Goal: Information Seeking & Learning: Learn about a topic

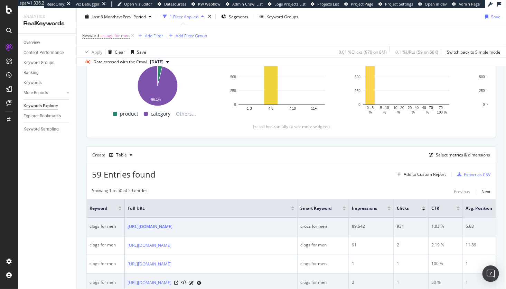
scroll to position [109, 0]
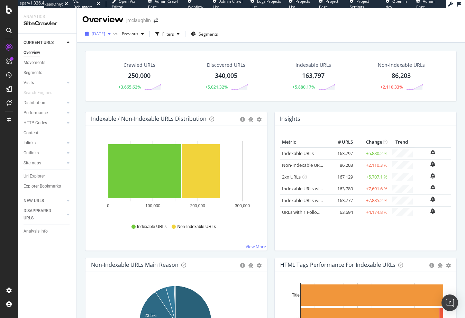
click at [105, 34] on span "2025 Apr. 7th" at bounding box center [98, 34] width 13 height 6
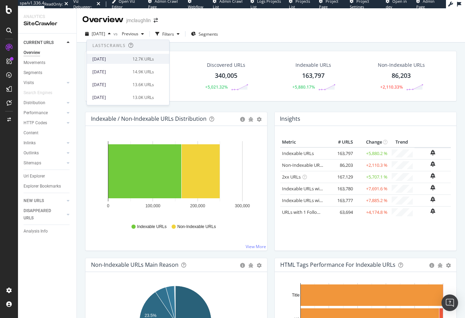
click at [105, 56] on div "2025 Aug. 10th" at bounding box center [110, 59] width 36 height 6
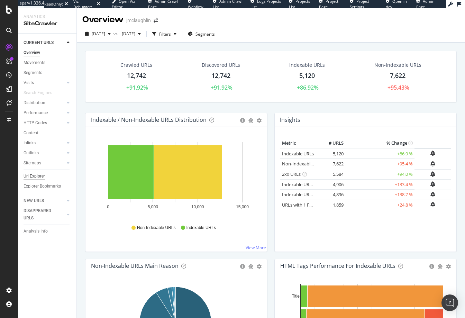
click at [39, 177] on div "Url Explorer" at bounding box center [34, 176] width 21 height 7
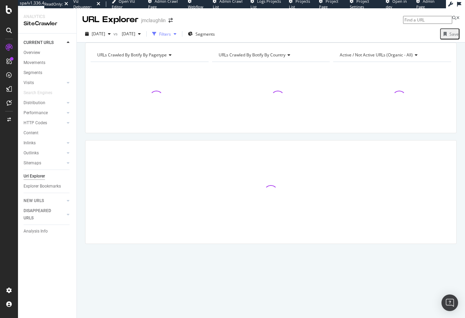
click at [171, 35] on div "Filters" at bounding box center [165, 34] width 12 height 6
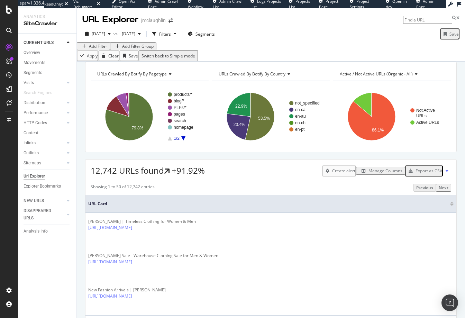
click at [99, 49] on div "Add Filter" at bounding box center [98, 46] width 18 height 6
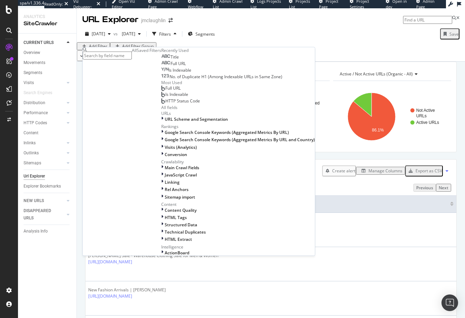
click at [170, 60] on span "Title" at bounding box center [174, 57] width 8 height 6
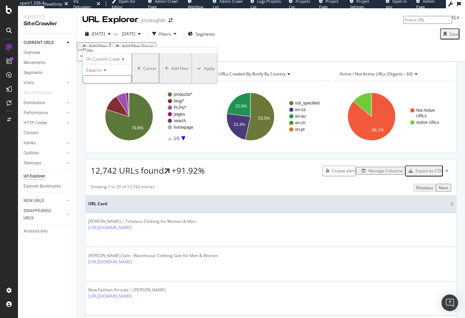
click at [105, 72] on icon at bounding box center [104, 70] width 5 height 4
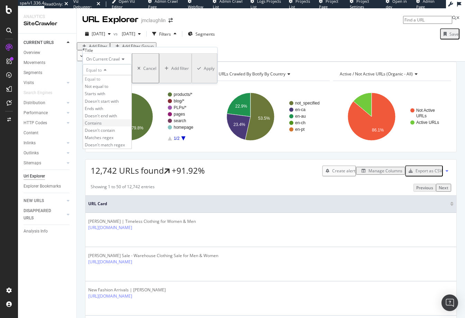
click at [102, 126] on span "Contains" at bounding box center [93, 123] width 17 height 6
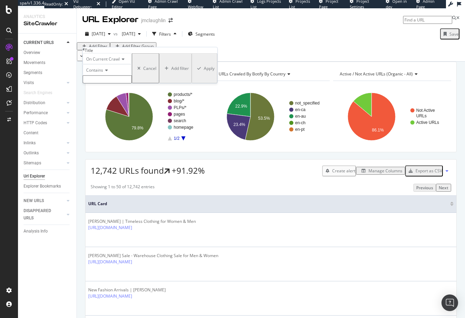
click at [107, 83] on input "text" at bounding box center [107, 79] width 49 height 8
type input "error"
click at [204, 73] on div "Apply" at bounding box center [209, 70] width 11 height 6
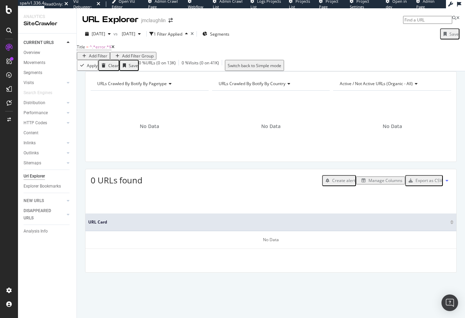
click at [114, 49] on icon at bounding box center [112, 47] width 3 height 4
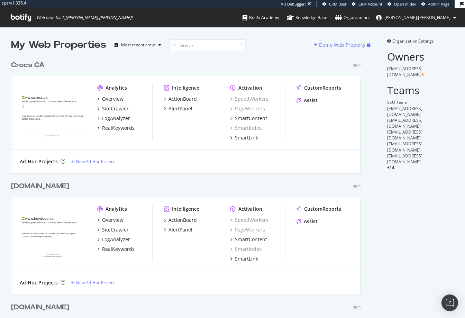
click at [139, 178] on div "heydude.eu Pro Analytics Overview SiteCrawler LogAnalyzer RealKeywords Intellig…" at bounding box center [188, 233] width 355 height 121
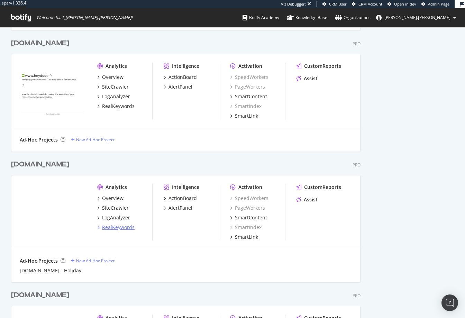
click at [109, 228] on div "RealKeywords" at bounding box center [118, 227] width 33 height 7
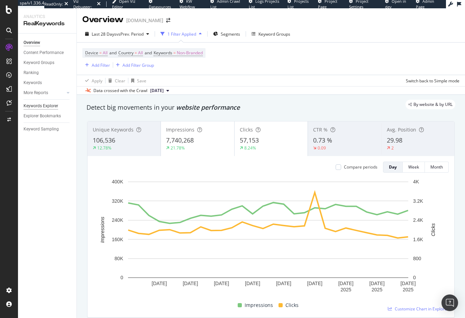
click at [37, 107] on div "Keywords Explorer" at bounding box center [41, 105] width 35 height 7
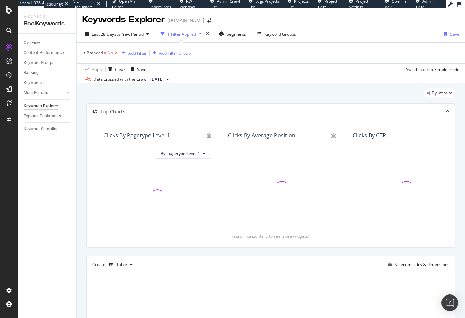
click at [115, 53] on icon at bounding box center [116, 52] width 6 height 7
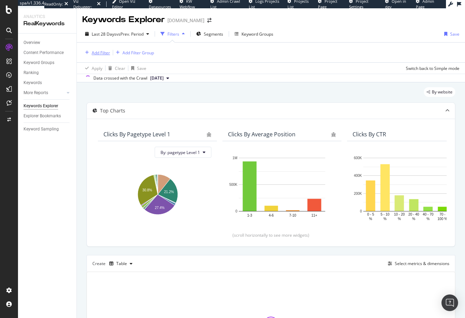
click at [97, 51] on div "Add Filter" at bounding box center [101, 53] width 18 height 6
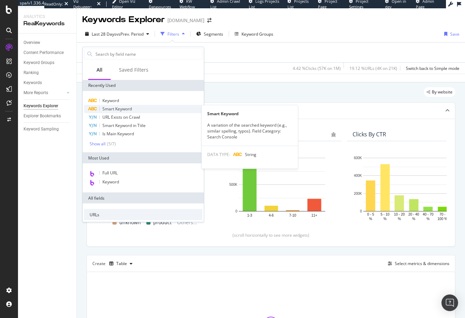
click at [112, 106] on span "Smart Keyword" at bounding box center [116, 109] width 29 height 6
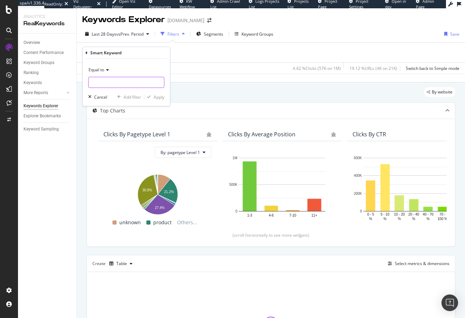
click at [95, 81] on input "text" at bounding box center [126, 82] width 75 height 11
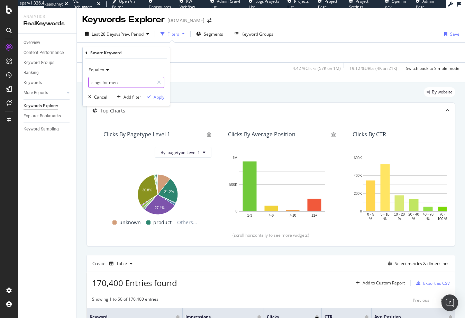
type input "clogs for men"
click at [157, 96] on div "Apply" at bounding box center [159, 97] width 11 height 6
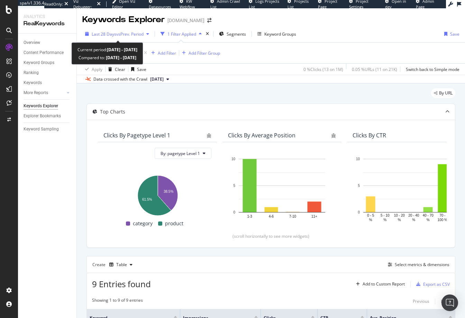
click at [124, 34] on span "vs Prev. Period" at bounding box center [129, 34] width 27 height 6
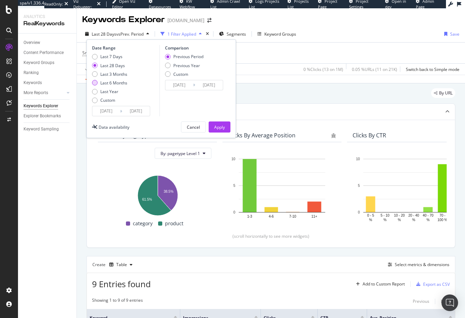
click at [95, 84] on div "Last 6 Months" at bounding box center [95, 83] width 6 height 6
type input "2025/02/17"
type input "2024/08/19"
type input "2025/02/16"
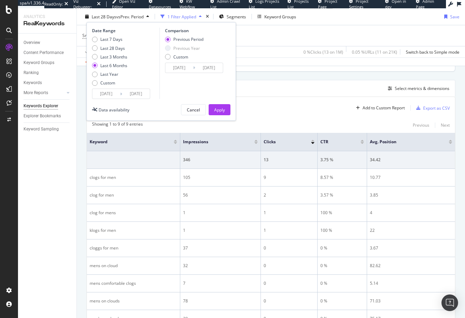
scroll to position [220, 0]
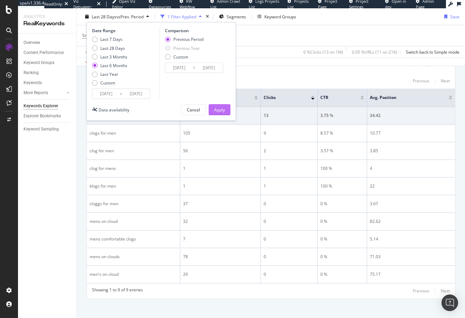
click at [226, 107] on button "Apply" at bounding box center [219, 109] width 22 height 11
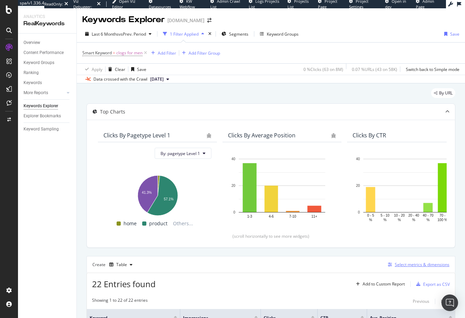
click at [406, 265] on div "Select metrics & dimensions" at bounding box center [421, 264] width 55 height 6
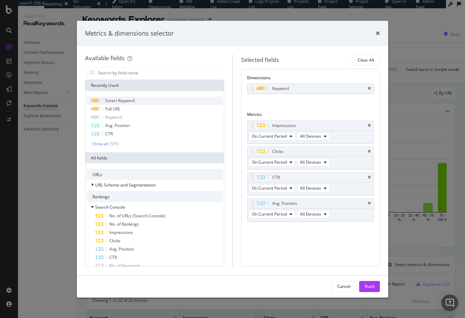
click at [118, 98] on span "Smart Keyword" at bounding box center [119, 101] width 29 height 6
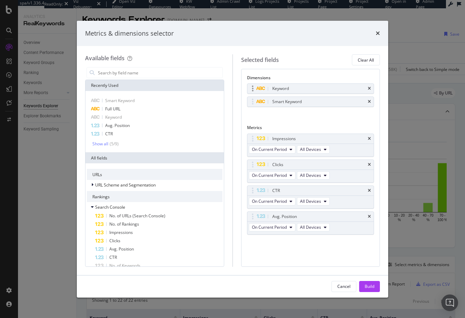
click at [371, 87] on div "Keyword" at bounding box center [310, 89] width 127 height 10
click at [370, 88] on icon "times" at bounding box center [369, 88] width 3 height 4
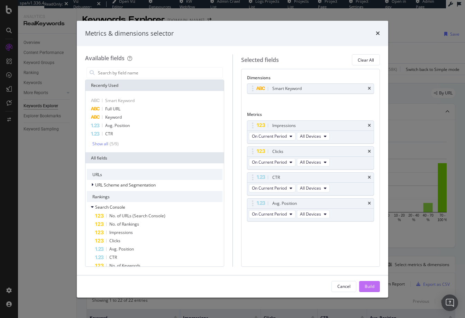
click at [371, 284] on div "Build" at bounding box center [369, 286] width 10 height 6
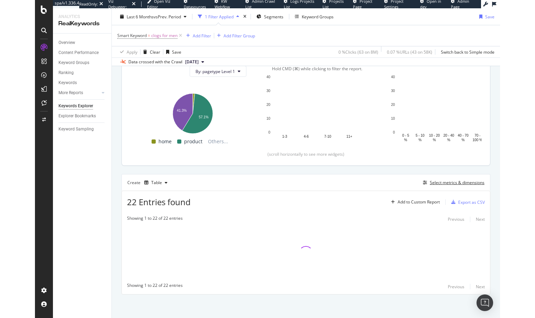
scroll to position [83, 0]
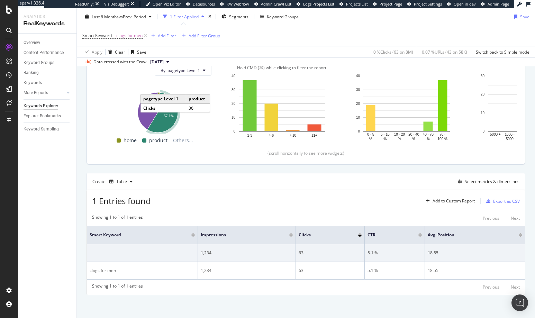
click at [156, 37] on div "button" at bounding box center [152, 36] width 9 height 4
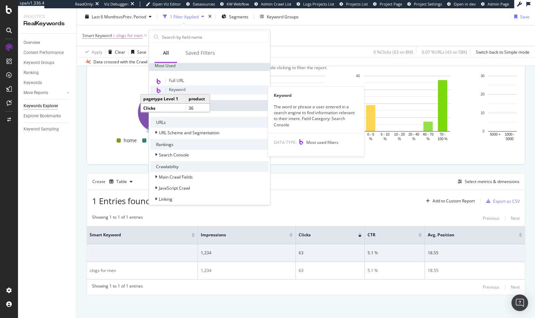
scroll to position [76, 0]
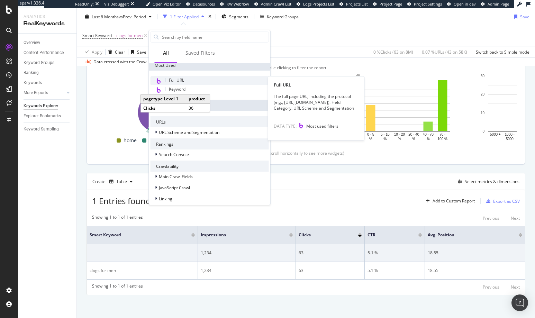
click at [175, 83] on span "Full URL" at bounding box center [176, 80] width 15 height 6
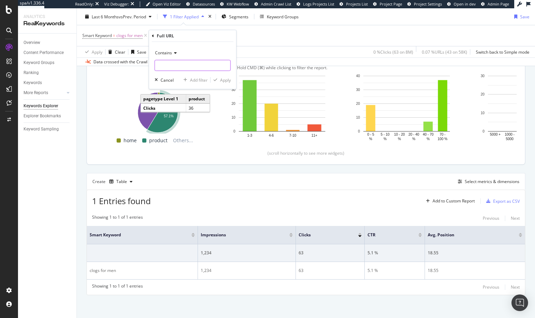
click at [175, 65] on input "text" at bounding box center [192, 65] width 75 height 11
paste input "[URL][DOMAIN_NAME]"
type input "[URL][DOMAIN_NAME]"
click at [228, 82] on div "Apply" at bounding box center [225, 80] width 11 height 6
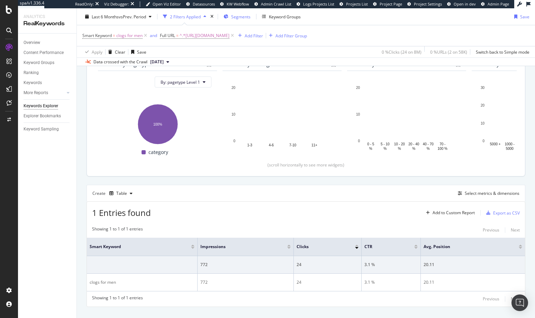
scroll to position [84, 0]
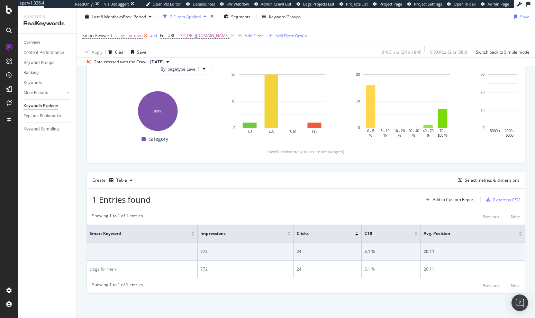
click at [145, 36] on icon at bounding box center [145, 35] width 6 height 7
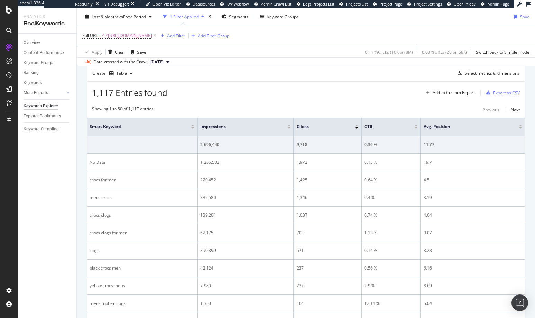
scroll to position [189, 0]
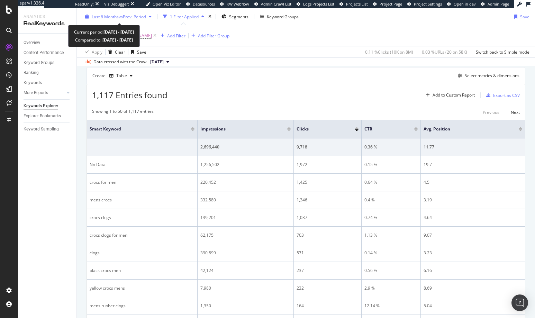
click at [132, 18] on span "vs Prev. Period" at bounding box center [132, 16] width 27 height 6
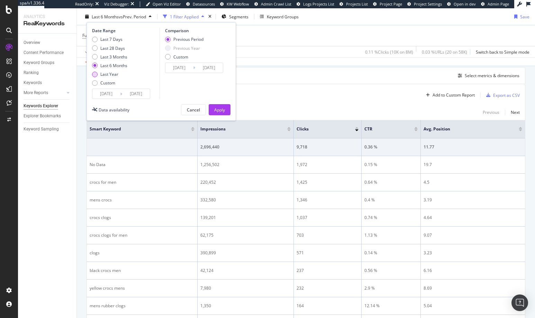
click at [95, 74] on div "Last Year" at bounding box center [95, 74] width 6 height 6
type input "2024/08/17"
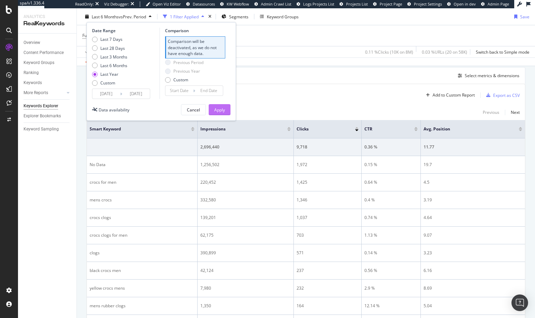
click at [222, 113] on div "Apply" at bounding box center [219, 109] width 11 height 10
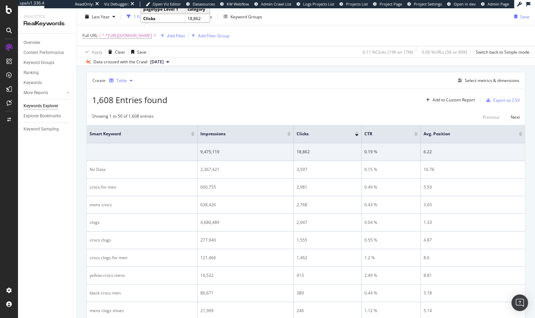
scroll to position [171, 0]
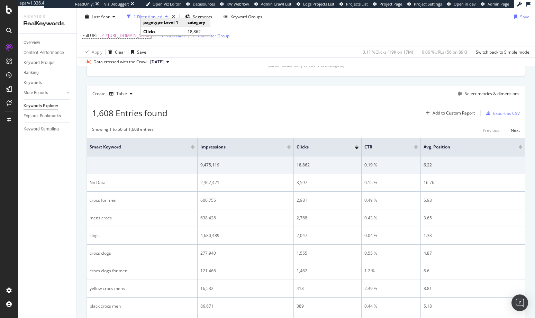
click at [185, 36] on div "Add Filter" at bounding box center [176, 36] width 18 height 6
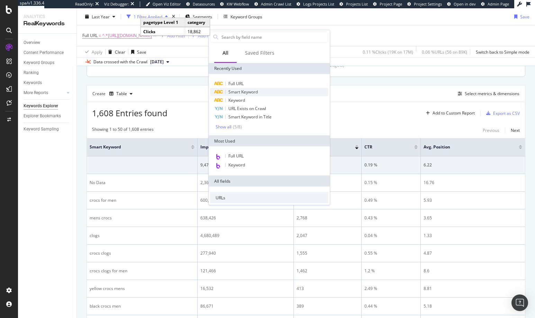
click at [235, 91] on span "Smart Keyword" at bounding box center [242, 92] width 29 height 6
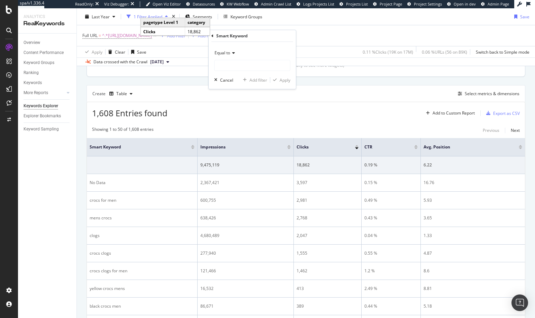
click at [228, 54] on span "Equal to" at bounding box center [222, 53] width 16 height 6
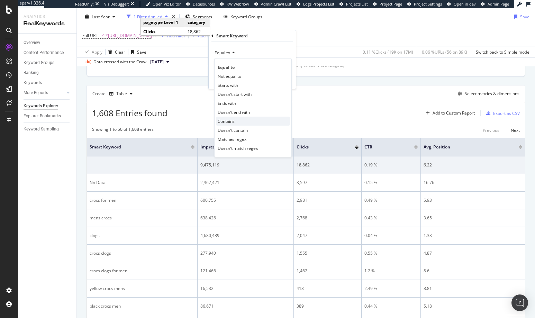
click at [225, 119] on span "Contains" at bounding box center [225, 121] width 17 height 6
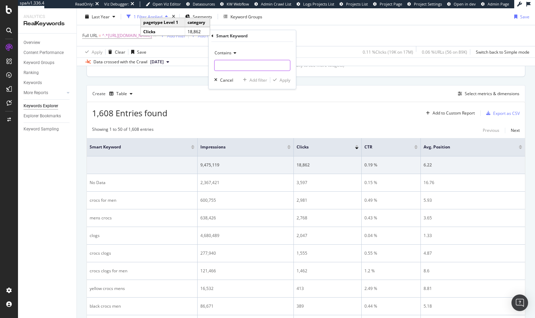
click at [225, 64] on input "text" at bounding box center [251, 65] width 75 height 11
type input "clogs"
click at [284, 82] on div "Apply" at bounding box center [284, 80] width 11 height 6
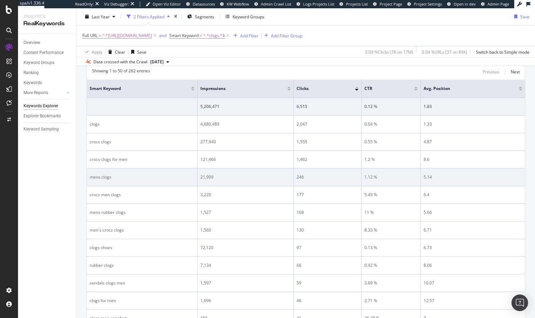
scroll to position [230, 0]
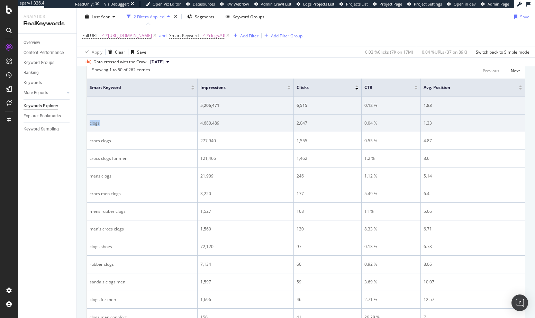
drag, startPoint x: 101, startPoint y: 123, endPoint x: 87, endPoint y: 121, distance: 13.9
click at [87, 121] on td "clogs" at bounding box center [142, 123] width 111 height 18
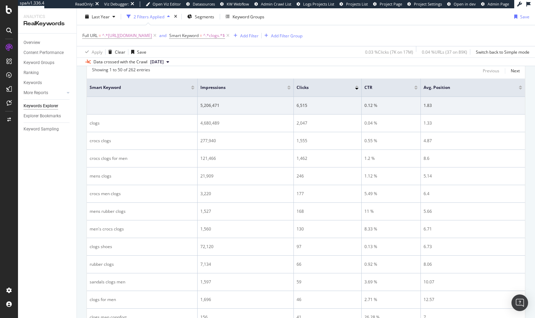
click at [70, 187] on div "Overview Content Performance Keyword Groups Ranking Keywords More Reports Count…" at bounding box center [47, 176] width 58 height 284
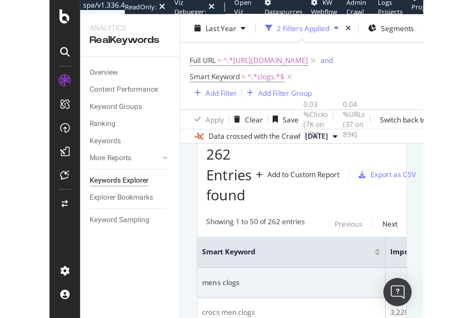
scroll to position [202, 0]
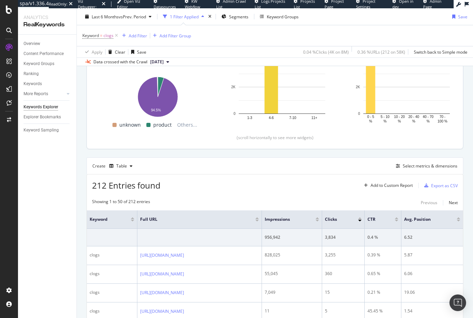
scroll to position [122, 0]
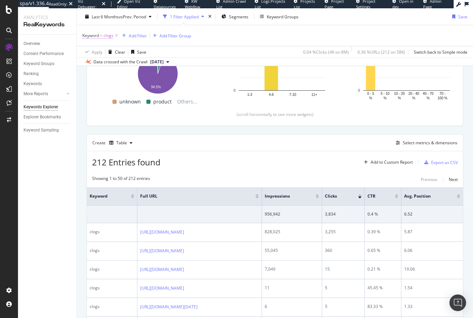
click at [109, 34] on span "clogs" at bounding box center [108, 36] width 10 height 10
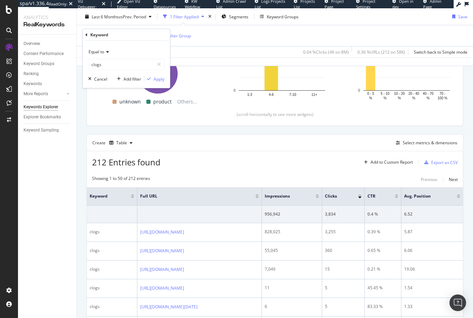
click at [98, 52] on span "Equal to" at bounding box center [97, 52] width 16 height 6
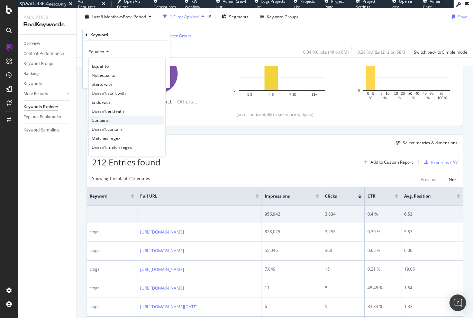
click at [109, 121] on div "Contains" at bounding box center [127, 119] width 74 height 9
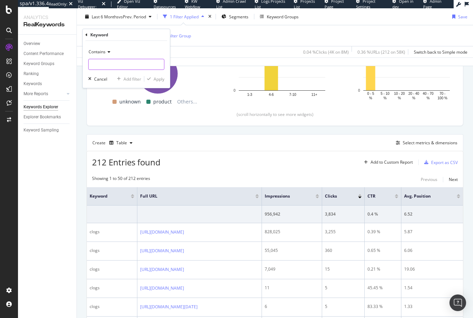
click at [102, 66] on input "text" at bounding box center [126, 64] width 75 height 11
type input "c"
click at [87, 36] on icon at bounding box center [86, 35] width 2 height 4
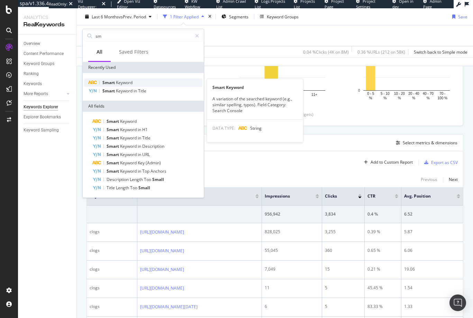
type input "sm"
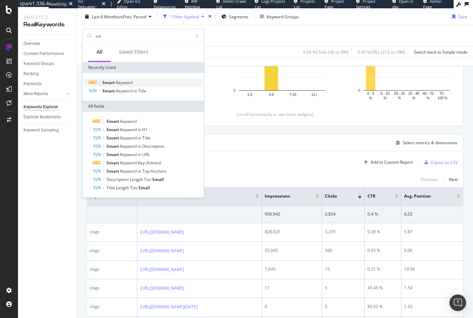
click at [119, 83] on span "Keyword" at bounding box center [124, 83] width 17 height 6
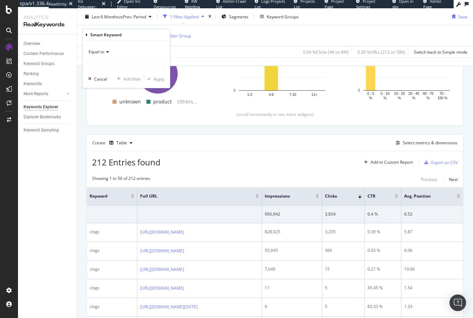
click at [103, 52] on span "Equal to" at bounding box center [97, 52] width 16 height 6
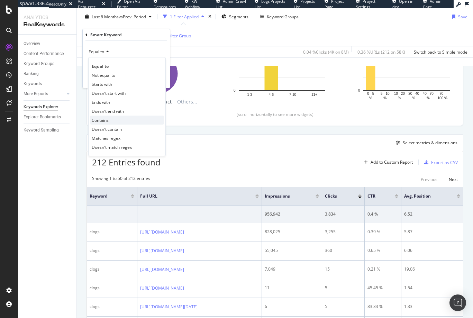
click at [104, 117] on span "Contains" at bounding box center [100, 120] width 17 height 6
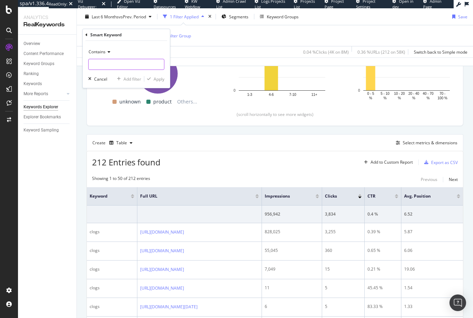
click at [112, 63] on input "text" at bounding box center [126, 64] width 75 height 11
type input "clogs"
click at [156, 78] on div "Apply" at bounding box center [159, 79] width 11 height 6
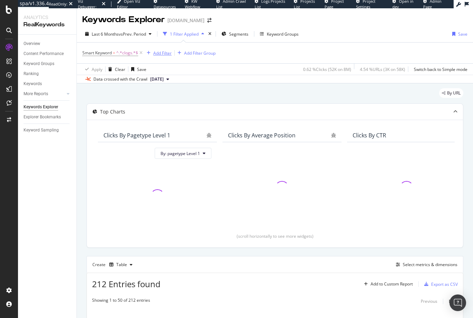
click at [158, 53] on div "Add Filter" at bounding box center [162, 53] width 18 height 6
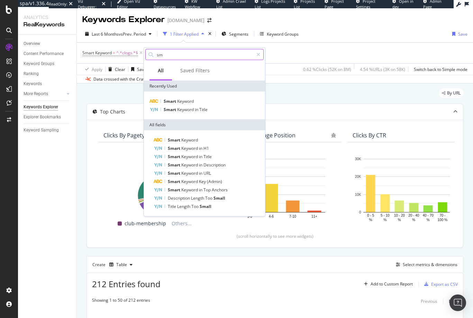
click at [167, 57] on input "sm" at bounding box center [204, 54] width 97 height 10
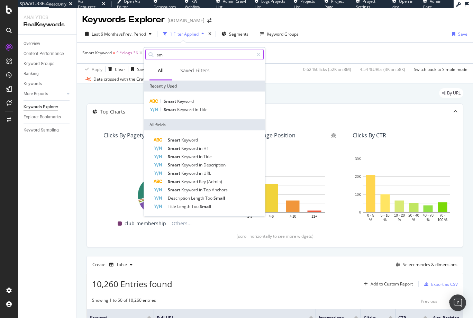
click at [163, 55] on input "sm" at bounding box center [204, 54] width 97 height 10
click at [261, 56] on div at bounding box center [258, 54] width 10 height 11
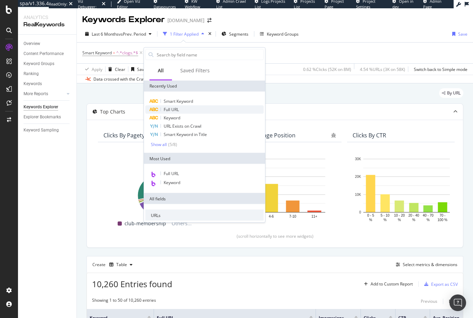
click at [175, 108] on span "Full URL" at bounding box center [171, 109] width 15 height 6
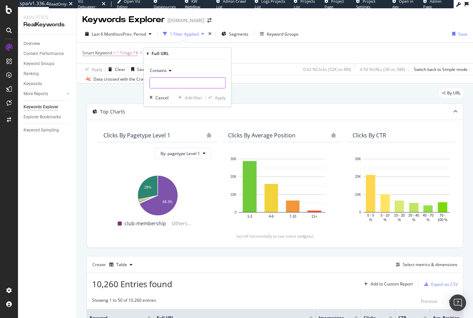
click at [172, 85] on input "text" at bounding box center [187, 82] width 75 height 11
paste input "[URL][DOMAIN_NAME]"
type input "[URL][DOMAIN_NAME]"
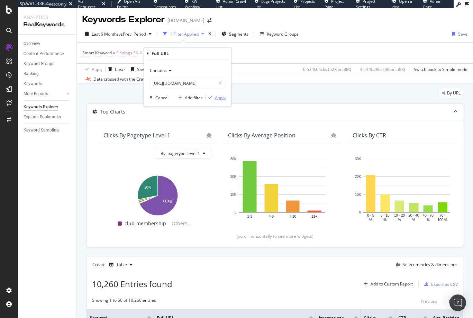
click at [221, 99] on div "Apply" at bounding box center [220, 97] width 11 height 6
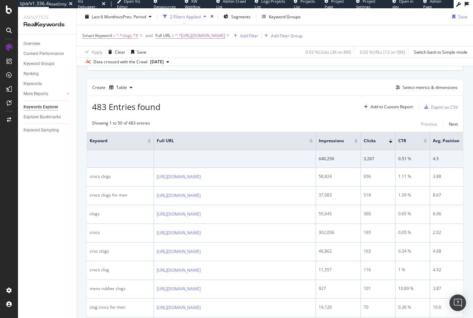
scroll to position [261, 0]
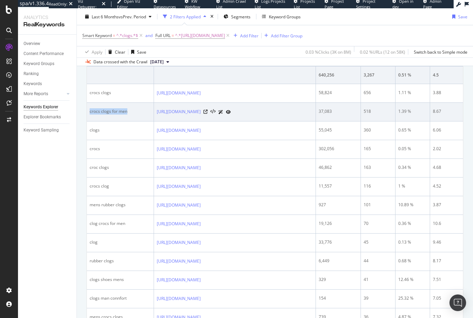
drag, startPoint x: 127, startPoint y: 112, endPoint x: 88, endPoint y: 111, distance: 39.1
click at [88, 111] on td "crocs clogs for men" at bounding box center [120, 112] width 67 height 19
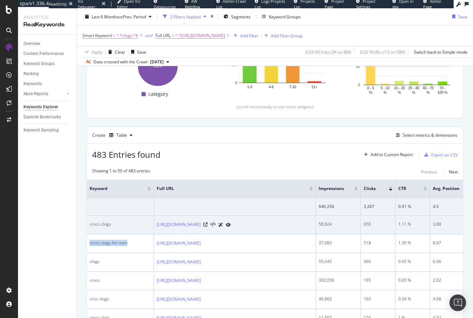
scroll to position [0, 0]
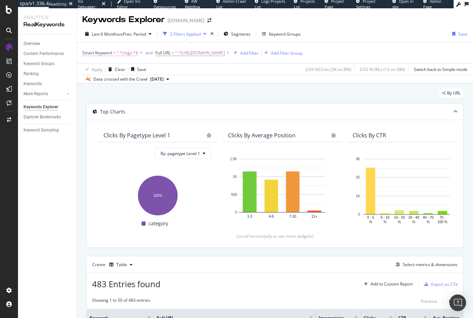
click at [117, 52] on span "^.*clogs.*$" at bounding box center [127, 53] width 22 height 10
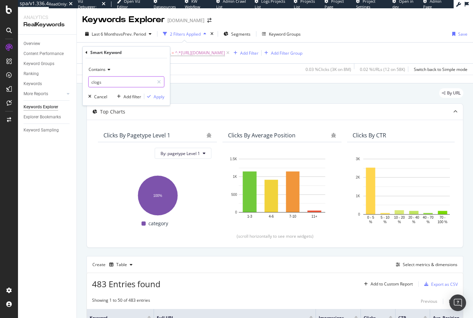
click at [108, 82] on input "clogs" at bounding box center [121, 81] width 65 height 11
click at [109, 81] on input "clogs" at bounding box center [121, 81] width 65 height 11
type input "clogs for men"
click at [163, 98] on div "Apply" at bounding box center [159, 96] width 11 height 6
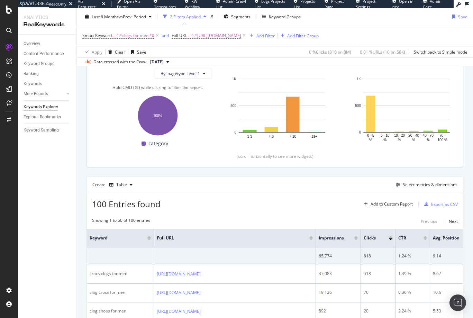
scroll to position [27, 0]
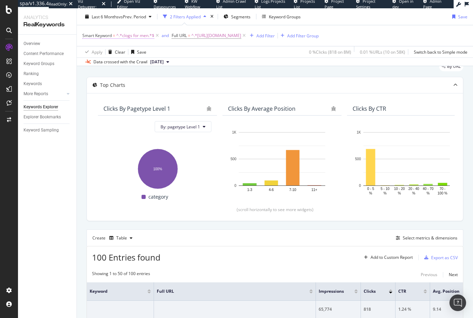
click at [110, 36] on span "Smart Keyword" at bounding box center [96, 36] width 29 height 6
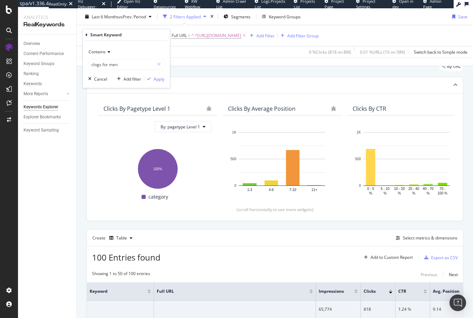
click at [85, 34] on icon at bounding box center [86, 35] width 2 height 4
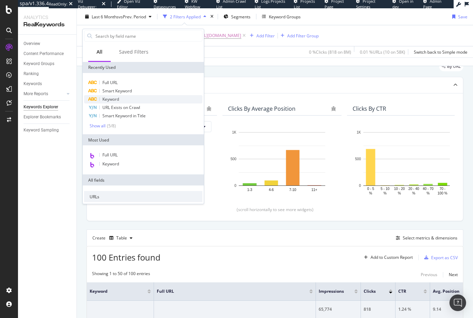
click at [106, 98] on span "Keyword" at bounding box center [110, 99] width 17 height 6
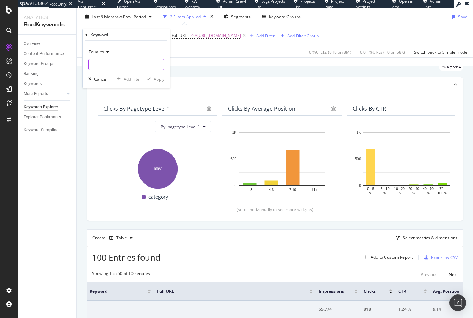
click at [102, 65] on input "text" at bounding box center [126, 64] width 75 height 11
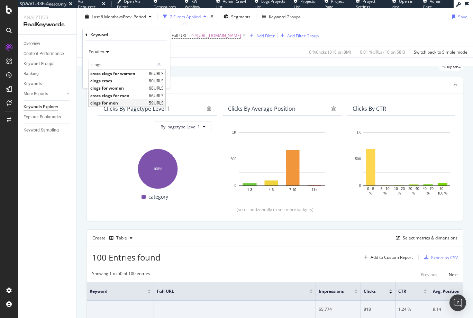
click at [108, 100] on span "clogs for men" at bounding box center [118, 103] width 57 height 6
type input "clogs for men"
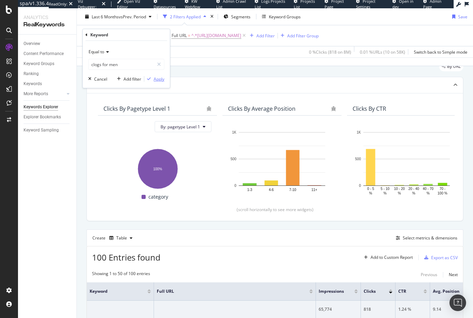
click at [159, 78] on div "Apply" at bounding box center [159, 79] width 11 height 6
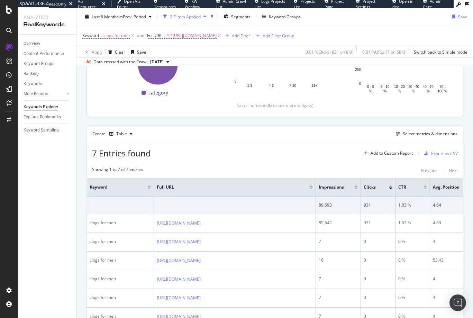
scroll to position [131, 0]
click at [407, 134] on div "Select metrics & dimensions" at bounding box center [429, 133] width 55 height 6
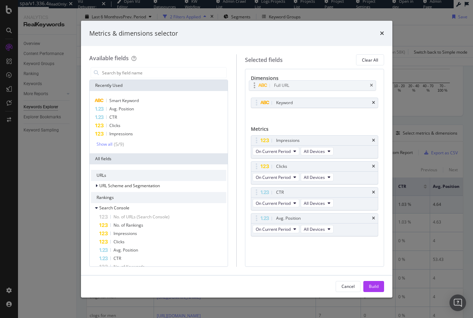
drag, startPoint x: 286, startPoint y: 101, endPoint x: 287, endPoint y: 90, distance: 10.7
click at [285, 86] on body "spa/v1.336.4 ReadOnly: Viz Debugger: Open Viz Editor Datasources KW Webflow Adm…" at bounding box center [236, 159] width 473 height 318
click at [368, 282] on button "Build" at bounding box center [373, 286] width 21 height 11
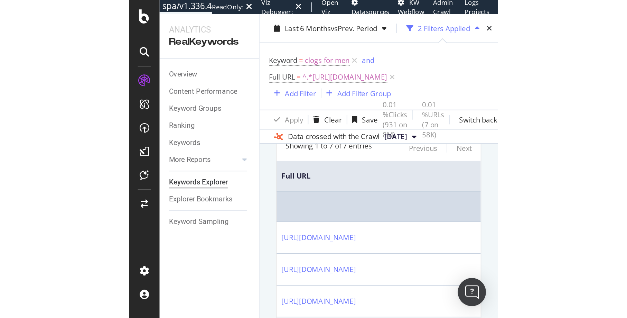
scroll to position [221, 0]
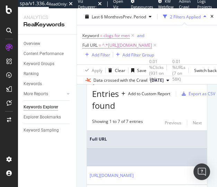
click at [127, 161] on td at bounding box center [168, 157] width 162 height 18
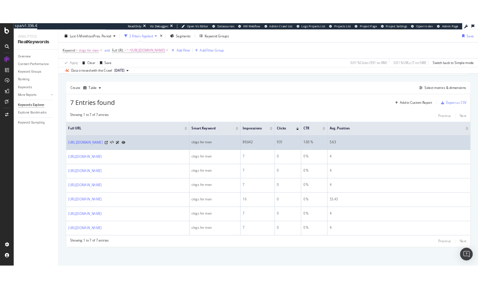
scroll to position [180, 0]
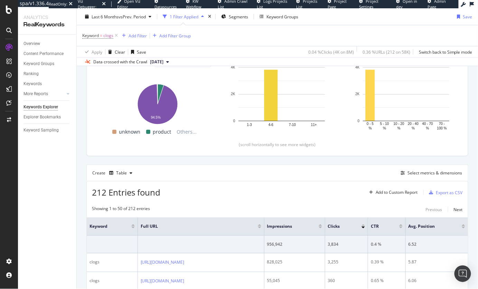
scroll to position [121, 0]
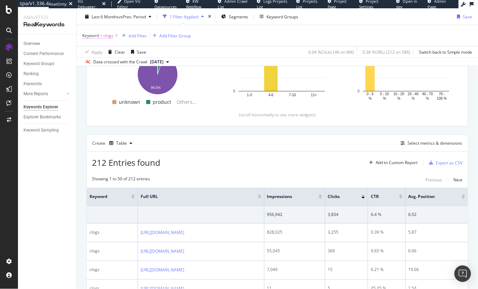
click at [92, 37] on span "Keyword" at bounding box center [90, 36] width 17 height 6
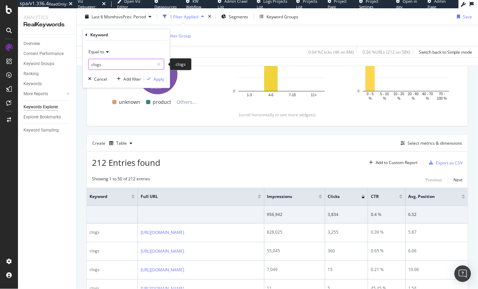
click at [98, 62] on input "clogs" at bounding box center [121, 64] width 65 height 11
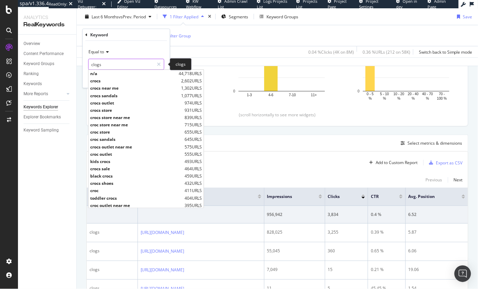
click at [98, 62] on input "clogs" at bounding box center [121, 64] width 65 height 11
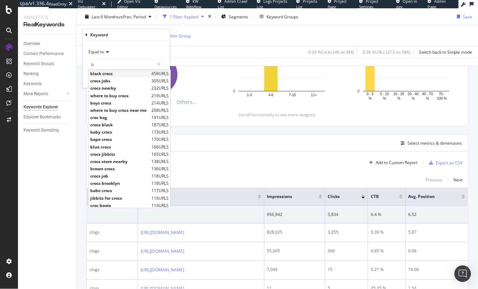
click at [104, 73] on span "black crocs" at bounding box center [119, 74] width 59 height 6
type input "black crocs"
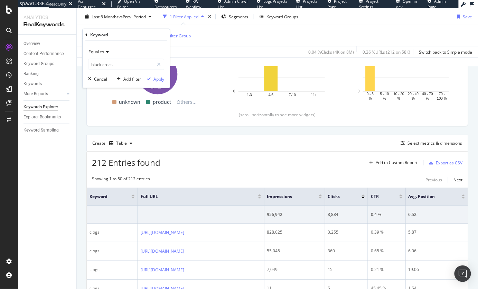
click at [154, 78] on div "Apply" at bounding box center [159, 79] width 11 height 6
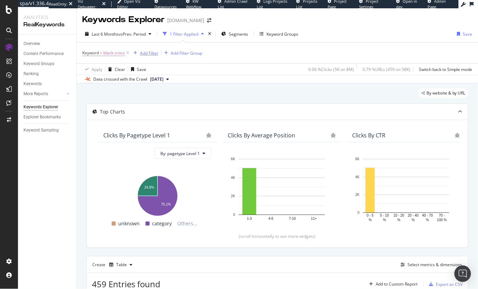
click at [145, 53] on div "Add Filter" at bounding box center [149, 53] width 18 height 6
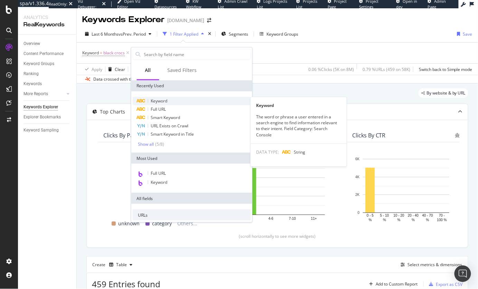
click at [164, 101] on span "Keyword" at bounding box center [159, 101] width 17 height 6
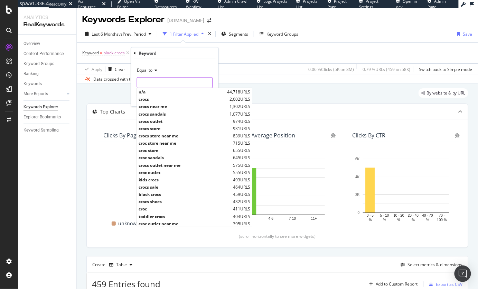
click at [150, 84] on input "text" at bounding box center [174, 82] width 75 height 11
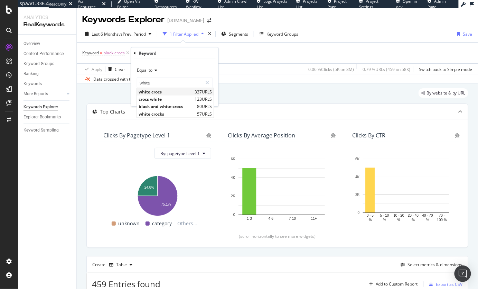
click at [155, 92] on span "white crocs" at bounding box center [166, 92] width 54 height 6
type input "white crocs"
click at [204, 98] on div "Apply" at bounding box center [207, 97] width 11 height 6
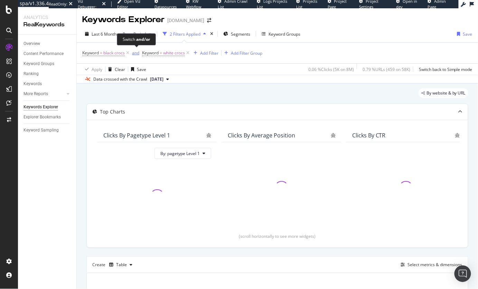
click at [135, 53] on div "and" at bounding box center [135, 53] width 7 height 6
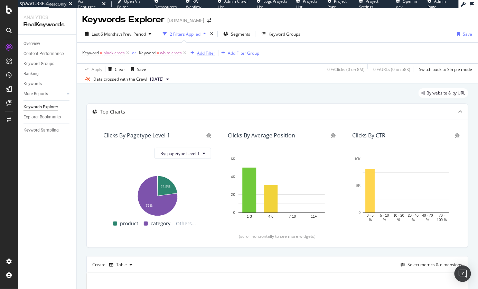
click at [201, 52] on div "Add Filter" at bounding box center [206, 53] width 18 height 6
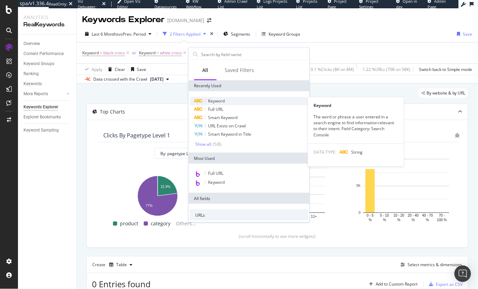
click at [220, 100] on span "Keyword" at bounding box center [216, 101] width 17 height 6
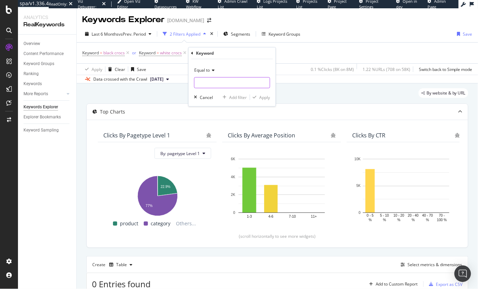
click at [213, 85] on input "text" at bounding box center [232, 82] width 75 height 11
click at [201, 93] on span "purple crocs" at bounding box center [223, 92] width 54 height 6
type input "purple crocs"
click at [266, 96] on div "Apply" at bounding box center [265, 97] width 11 height 6
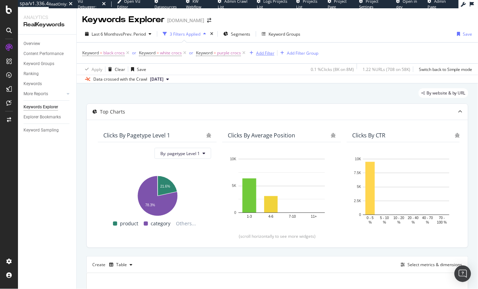
click at [267, 51] on div "Add Filter" at bounding box center [265, 53] width 18 height 6
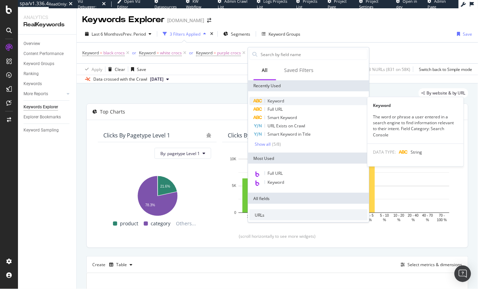
click at [286, 102] on div "Keyword" at bounding box center [309, 101] width 118 height 8
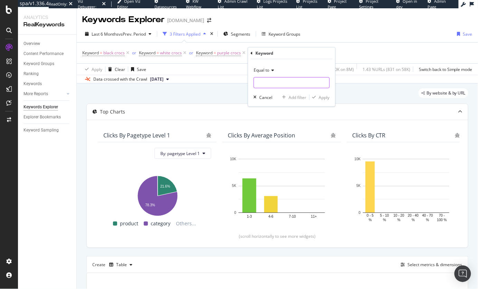
click at [273, 83] on input "text" at bounding box center [291, 82] width 75 height 11
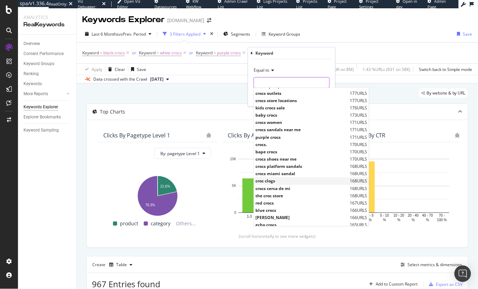
scroll to position [501, 0]
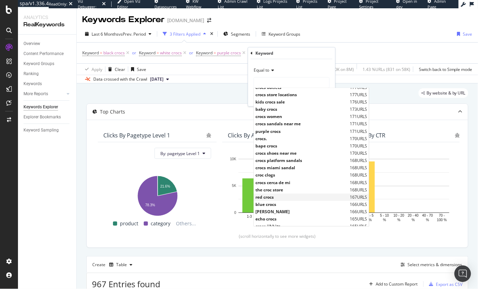
click at [273, 196] on span "red crocs" at bounding box center [302, 197] width 93 height 6
type input "red crocs"
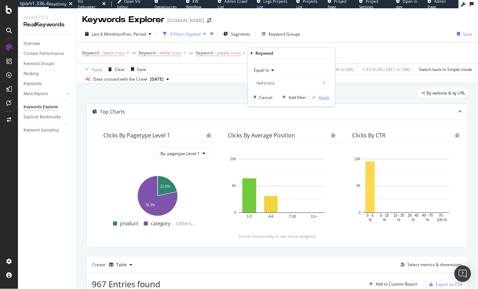
click at [325, 98] on div "Apply" at bounding box center [324, 97] width 11 height 6
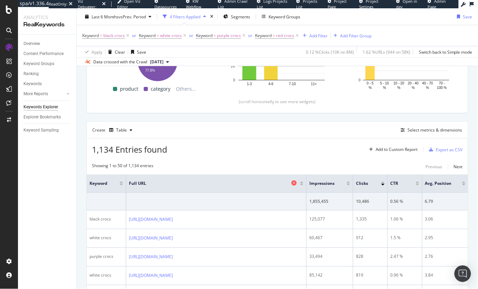
scroll to position [28, 0]
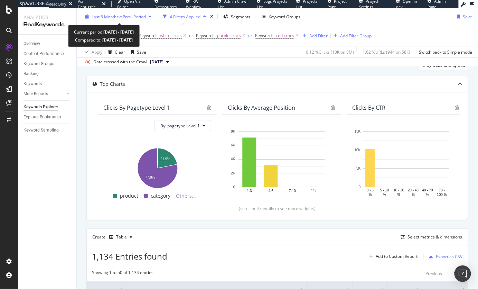
click at [130, 13] on span "vs Prev. Period" at bounding box center [132, 16] width 27 height 6
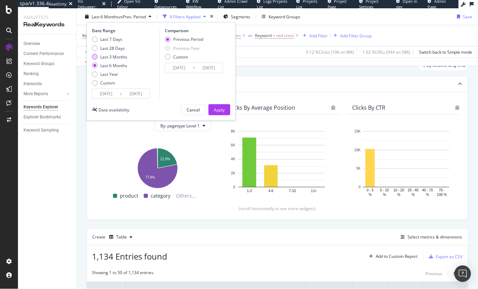
click at [94, 57] on div "Last 3 Months" at bounding box center [95, 57] width 6 height 6
type input "2025/05/17"
type input "2025/02/14"
type input "2025/05/16"
click at [226, 110] on button "Apply" at bounding box center [219, 109] width 22 height 11
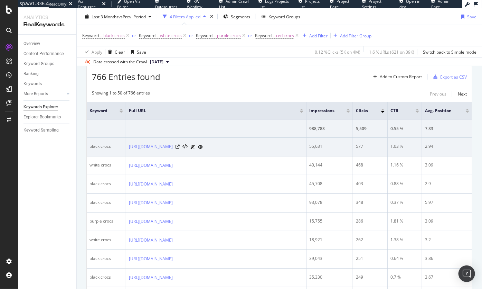
scroll to position [226, 0]
